Goal: Connect with others: Connect with others

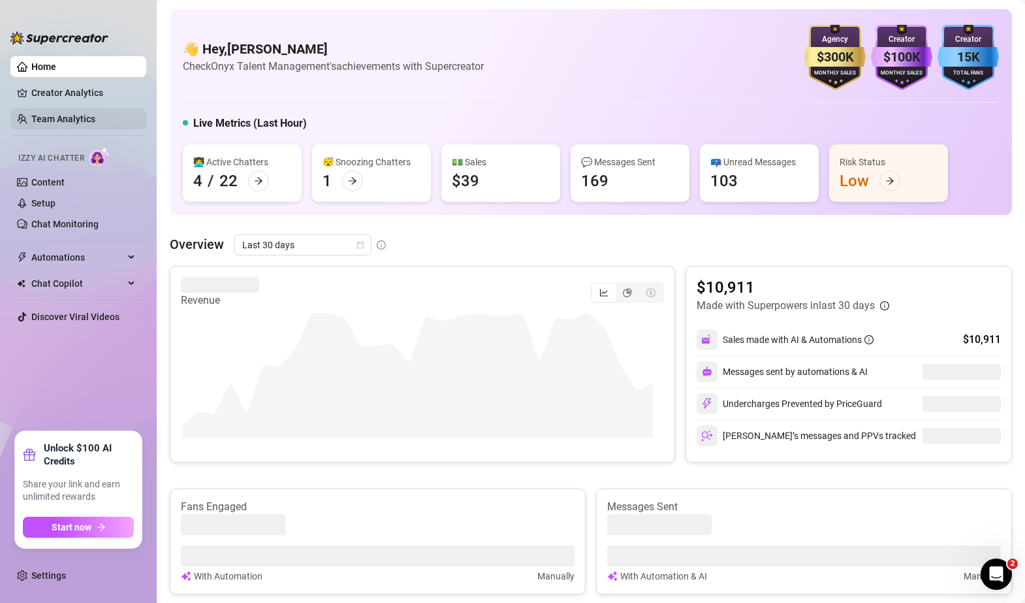
click at [74, 114] on link "Team Analytics" at bounding box center [63, 119] width 64 height 10
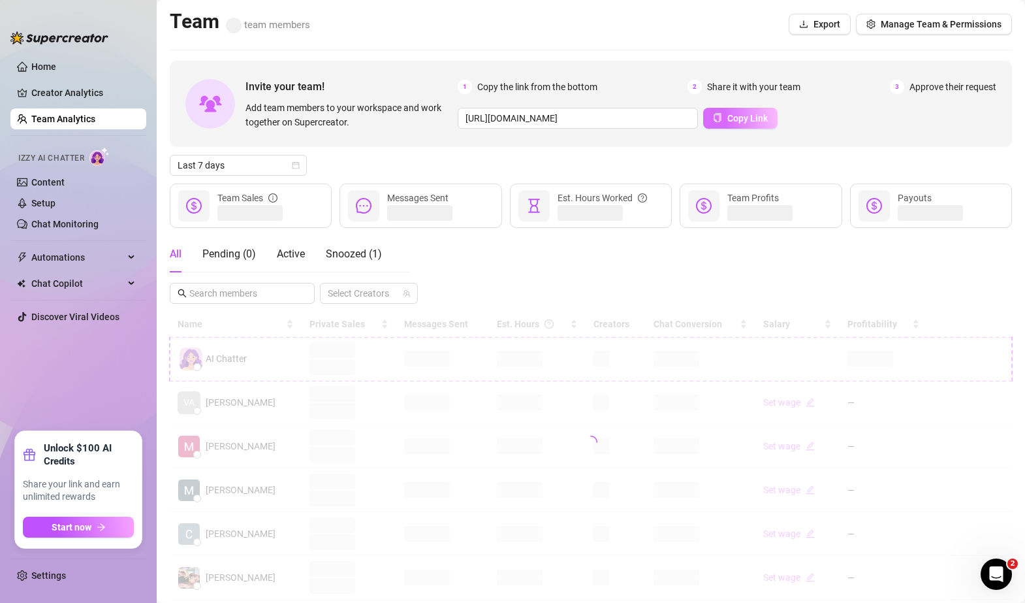
click at [745, 122] on span "Copy Link" at bounding box center [748, 118] width 40 height 10
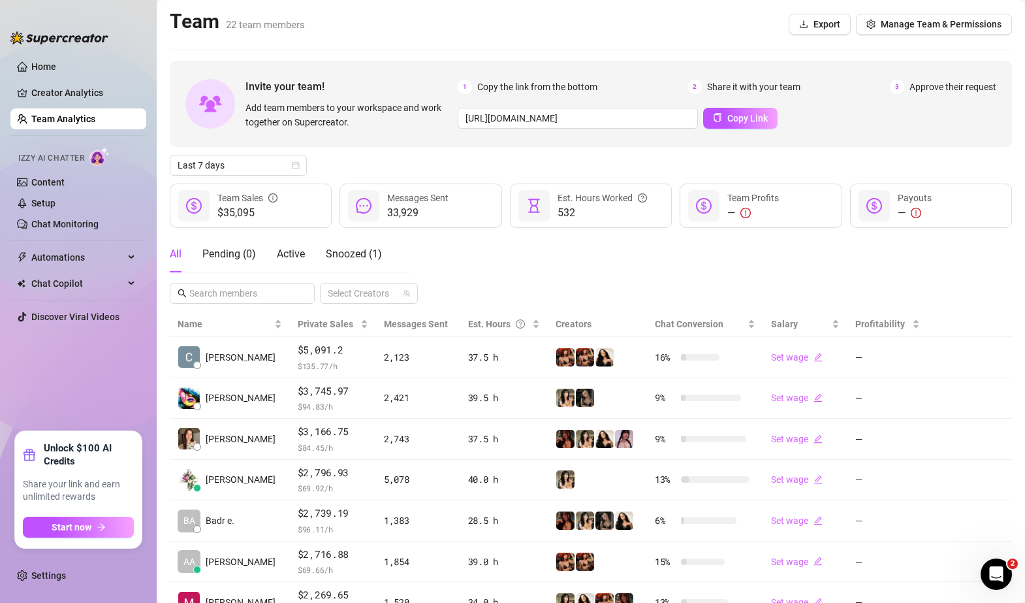
click at [396, 40] on main "Team 22 team members Export Manage Team & Permissions Invite your team! Add tea…" at bounding box center [591, 411] width 869 height 822
